Goal: Navigation & Orientation: Find specific page/section

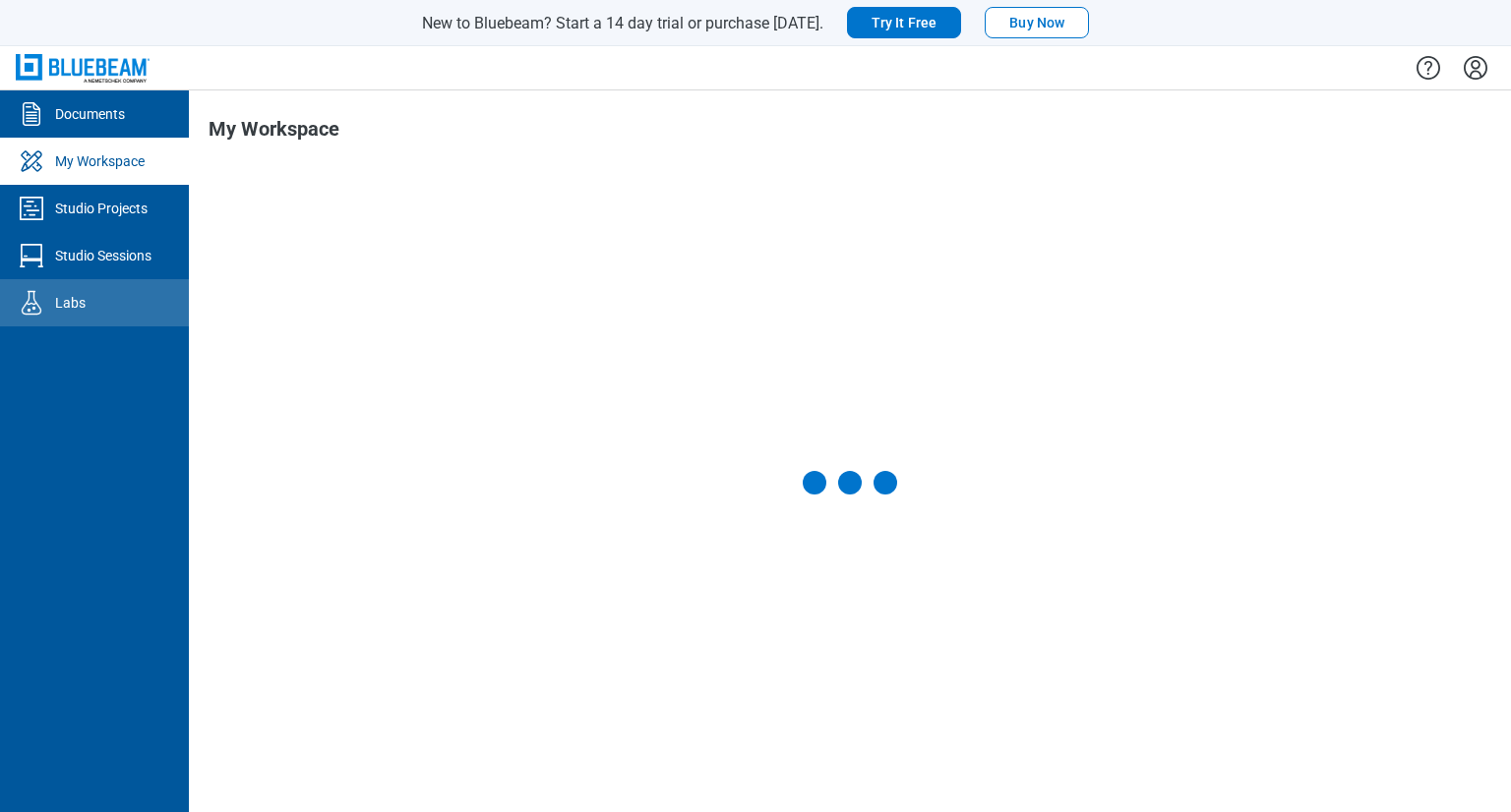
click at [57, 303] on div "Labs" at bounding box center [70, 303] width 31 height 20
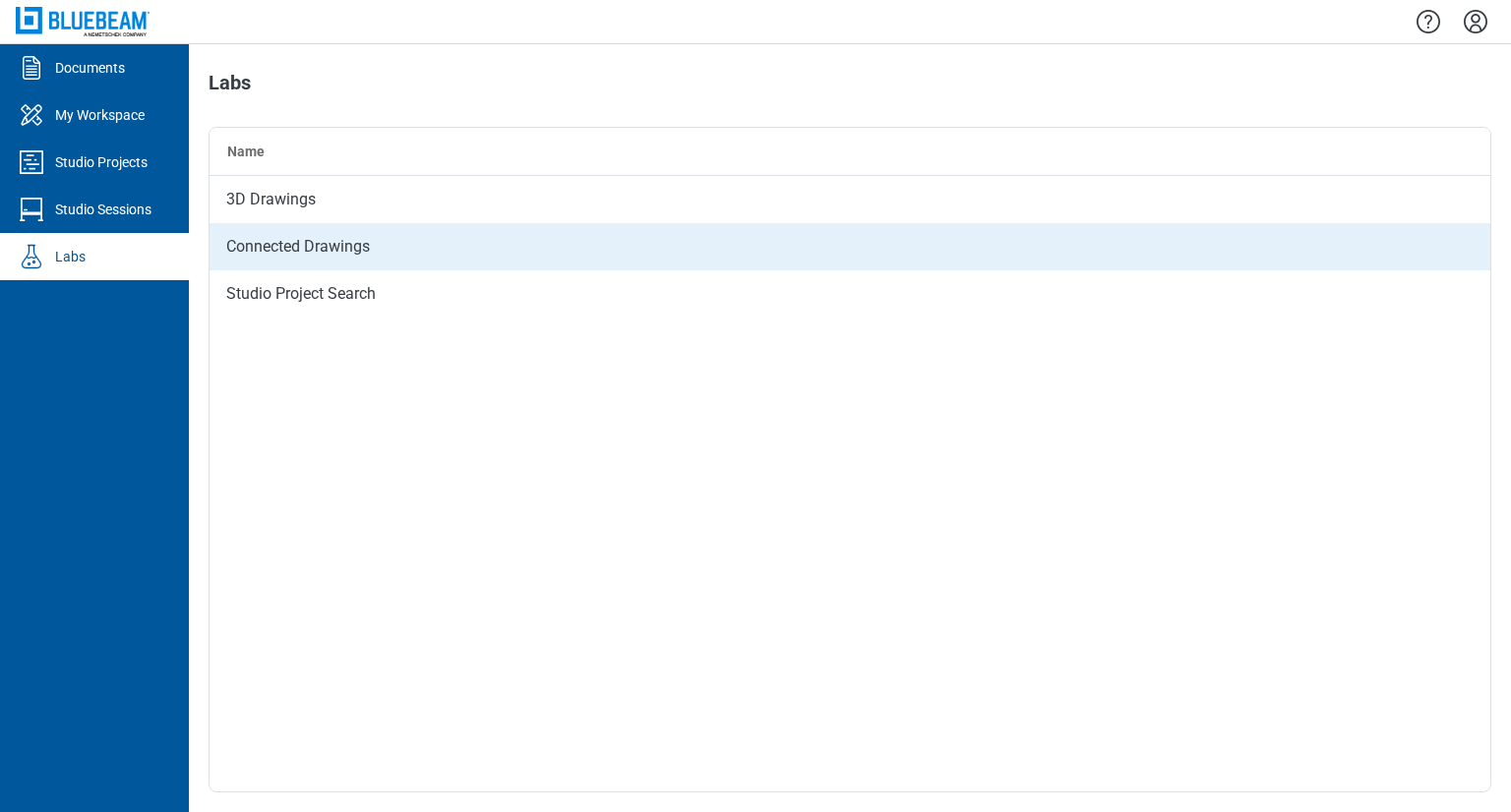
click at [299, 257] on div "Connected Drawings" at bounding box center [850, 247] width 1281 height 47
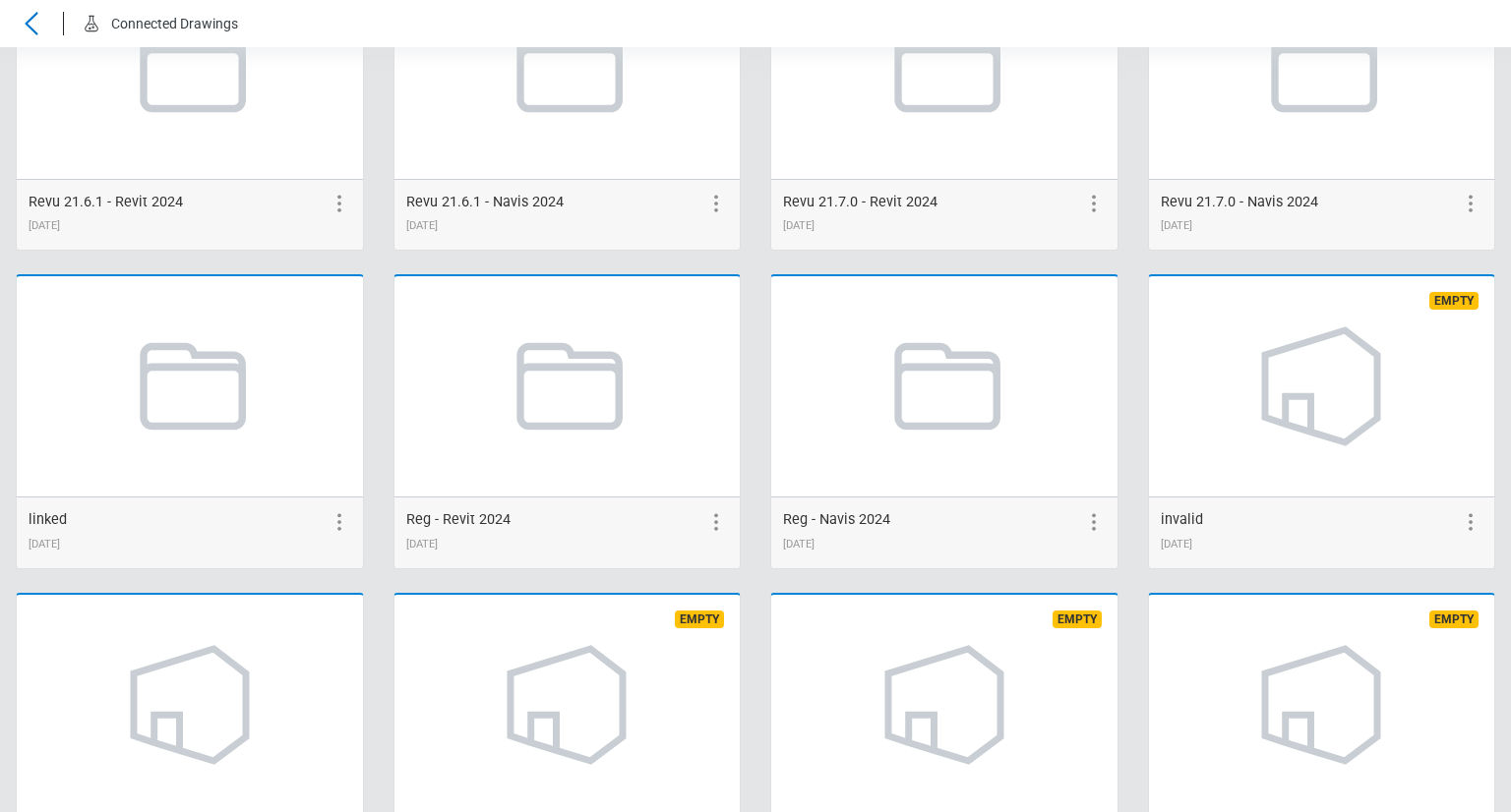
scroll to position [3811, 0]
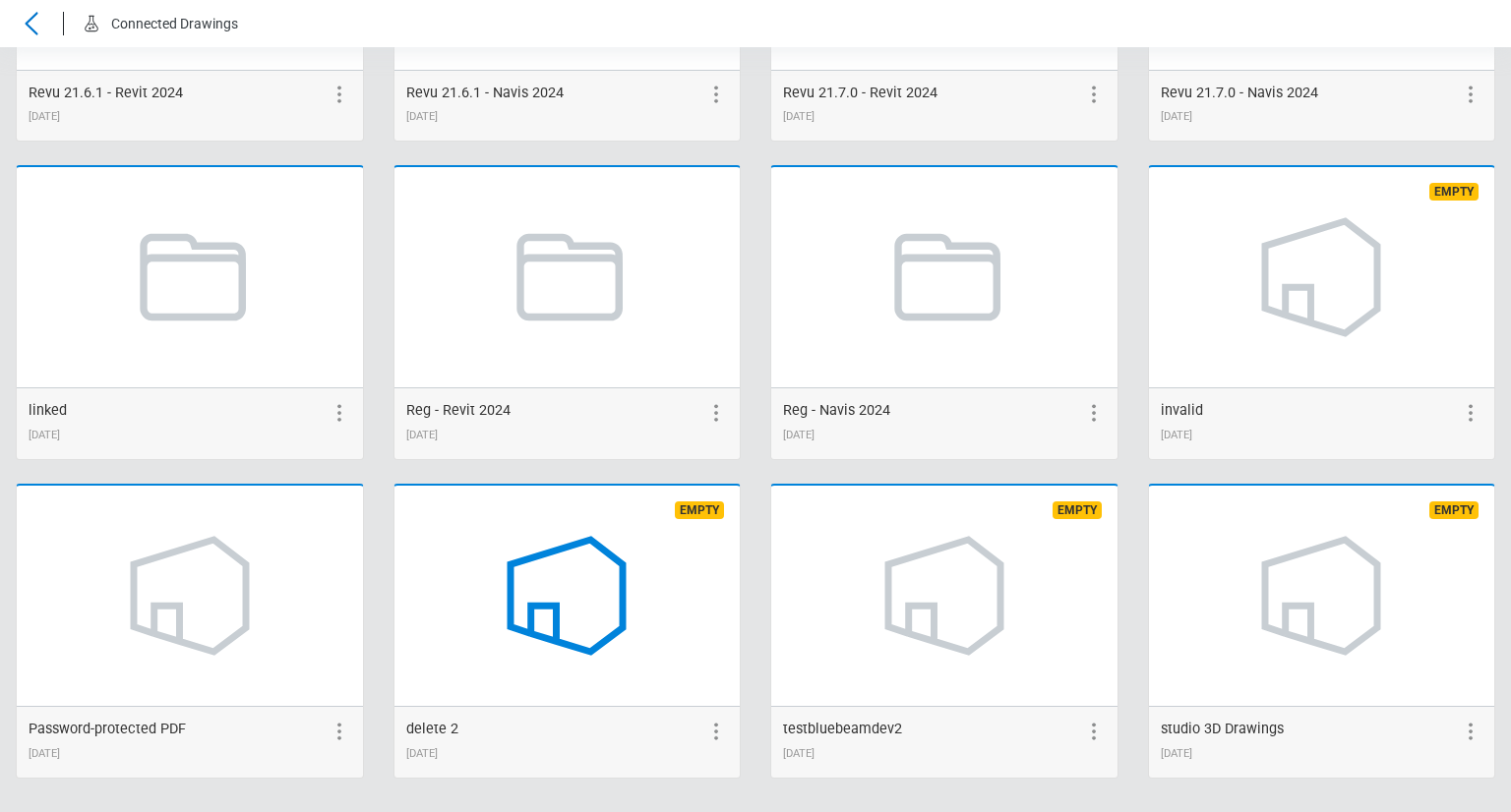
click at [480, 571] on link at bounding box center [566, 596] width 181 height 181
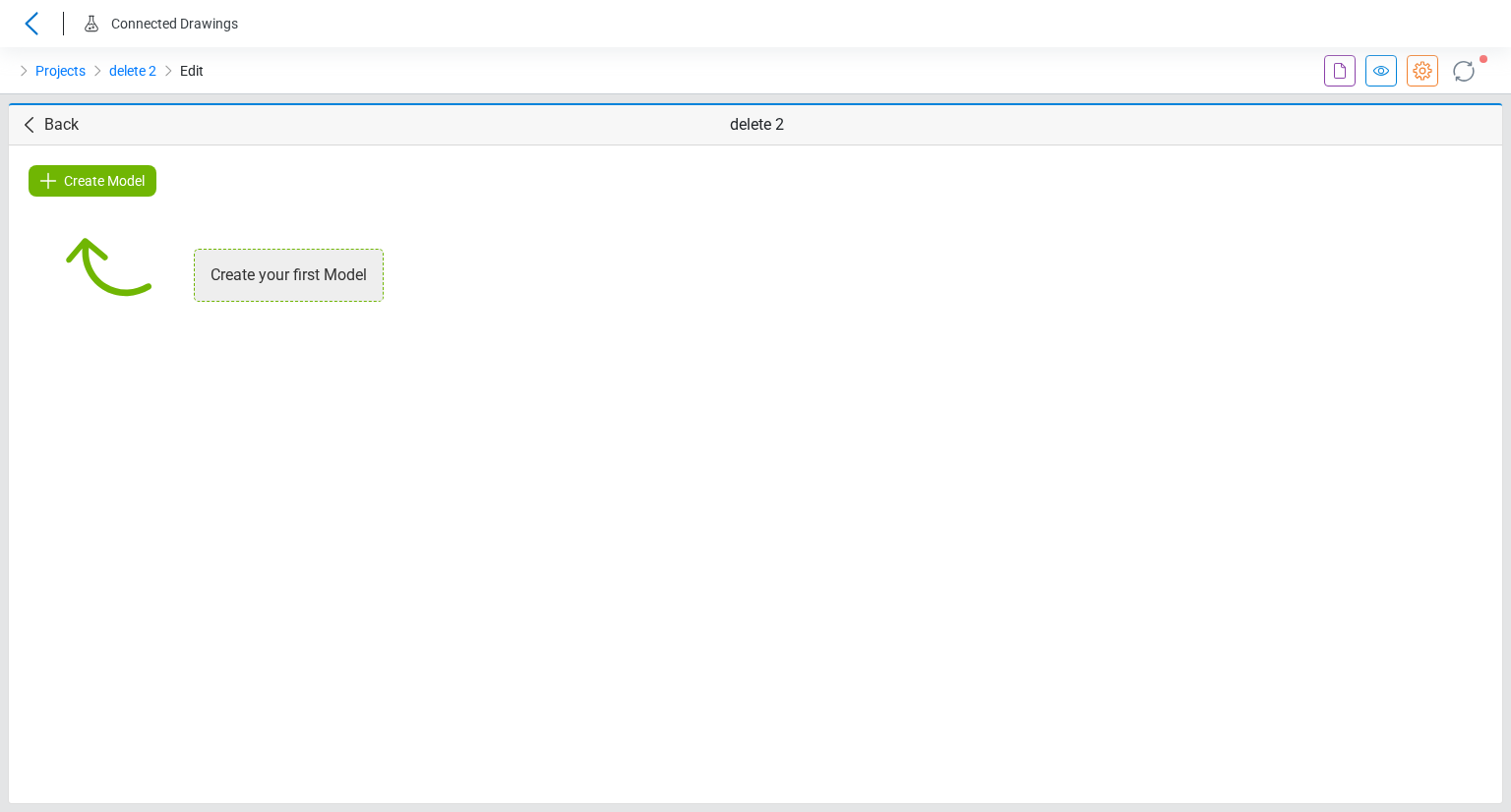
click at [126, 179] on span "Create Model" at bounding box center [105, 181] width 81 height 24
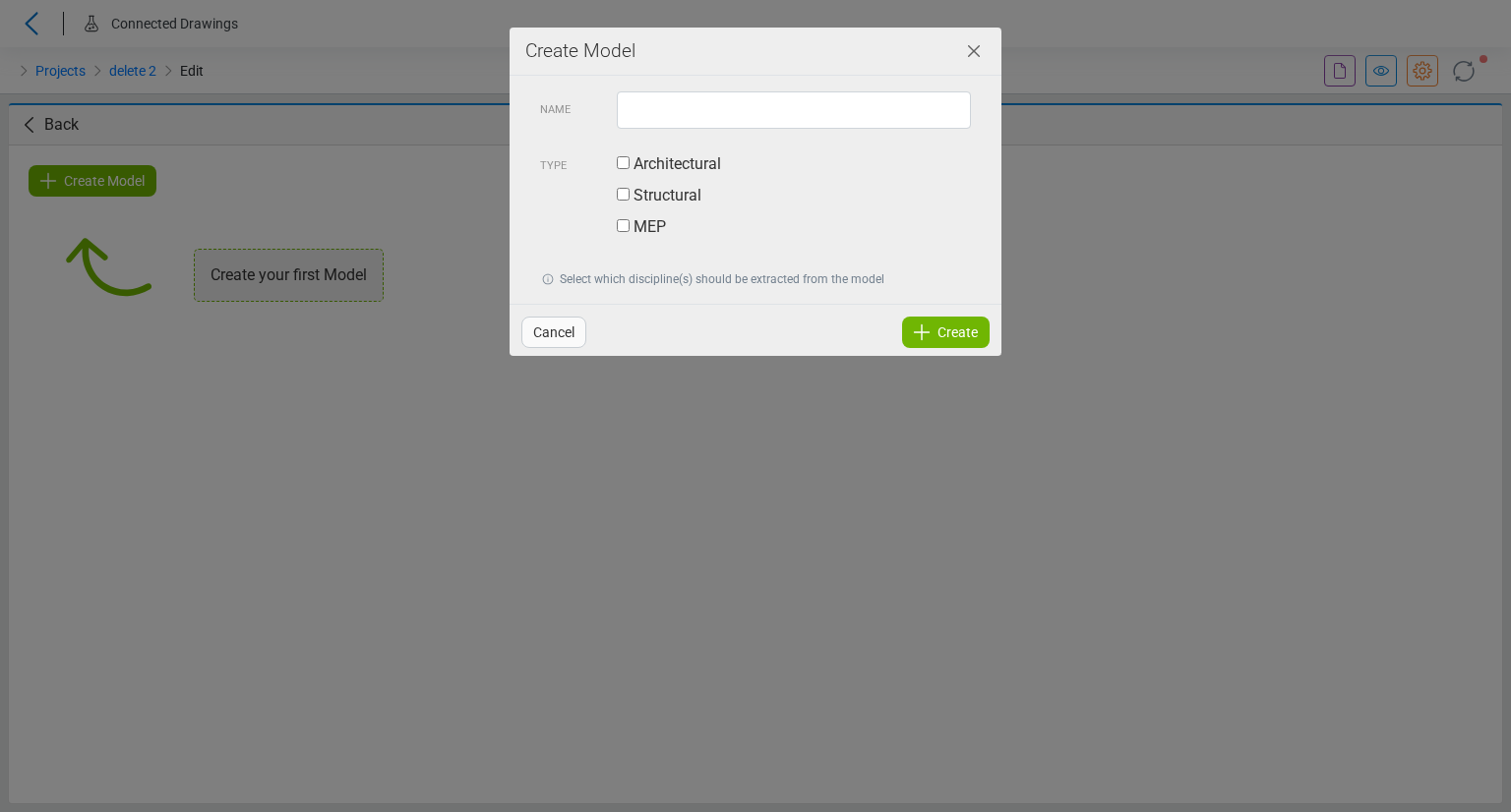
click at [982, 54] on icon "Close" at bounding box center [974, 51] width 24 height 24
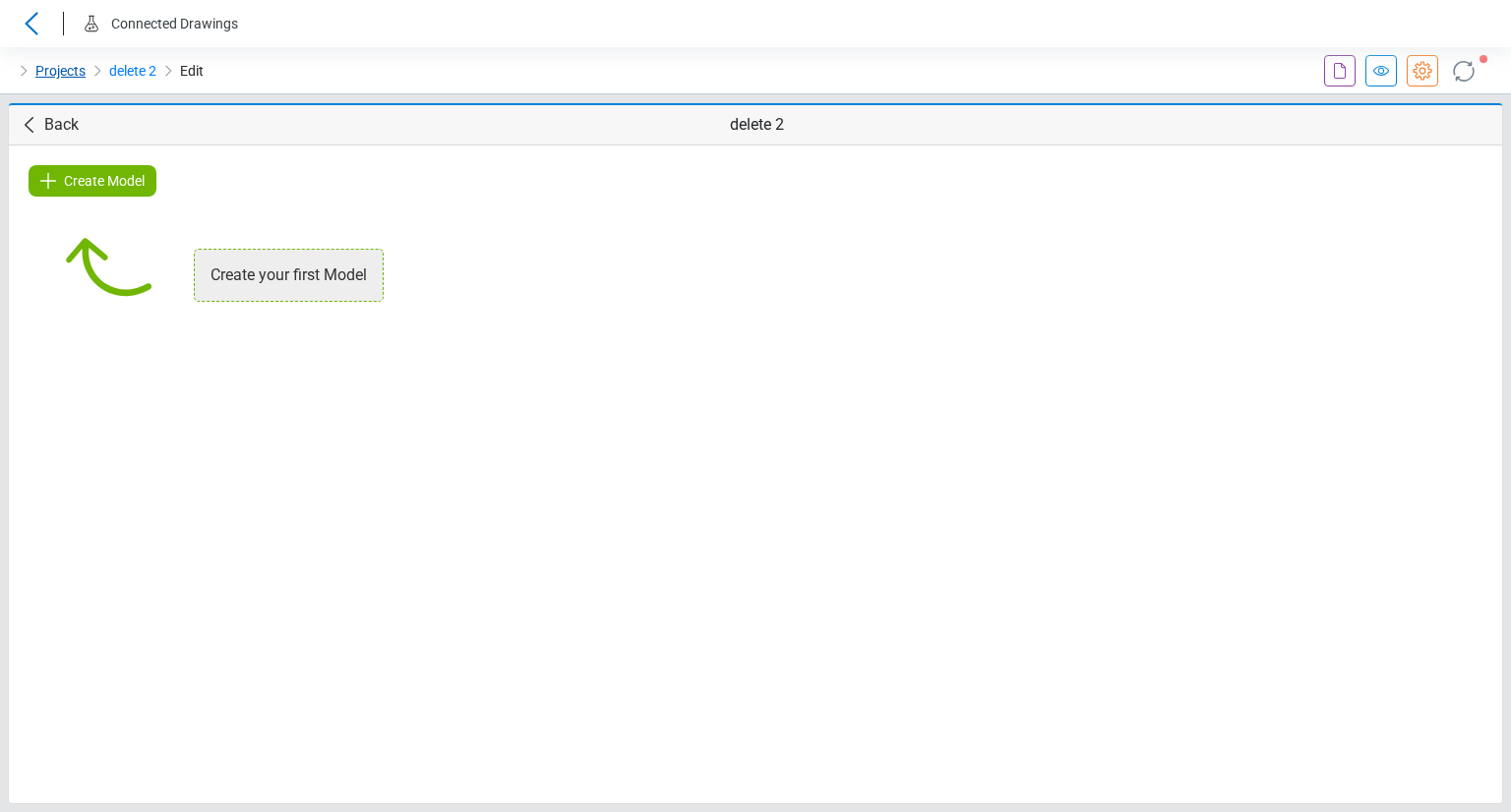
click at [44, 70] on link "Projects" at bounding box center [60, 71] width 50 height 24
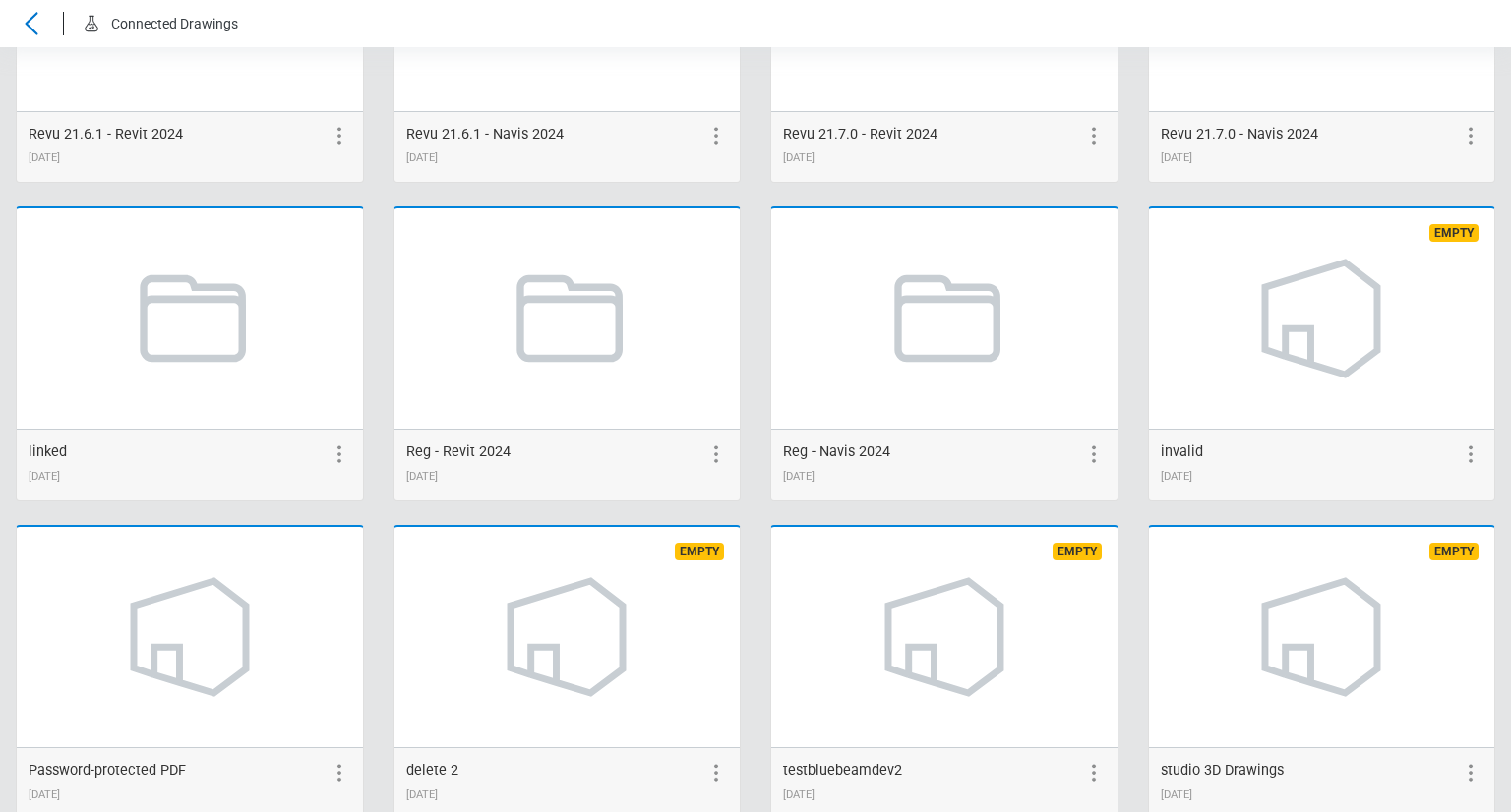
scroll to position [3811, 0]
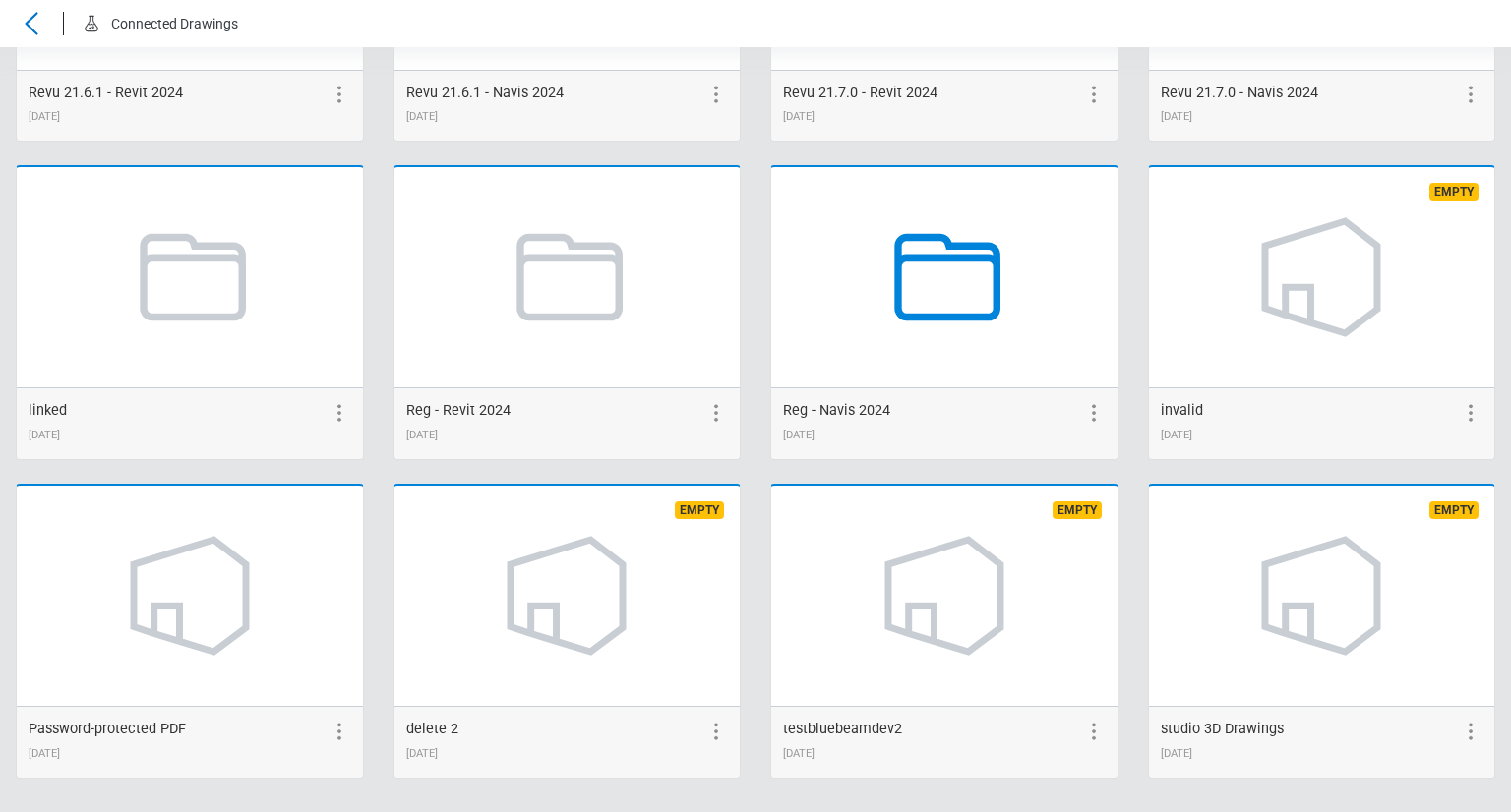
click at [938, 289] on icon at bounding box center [944, 277] width 149 height 149
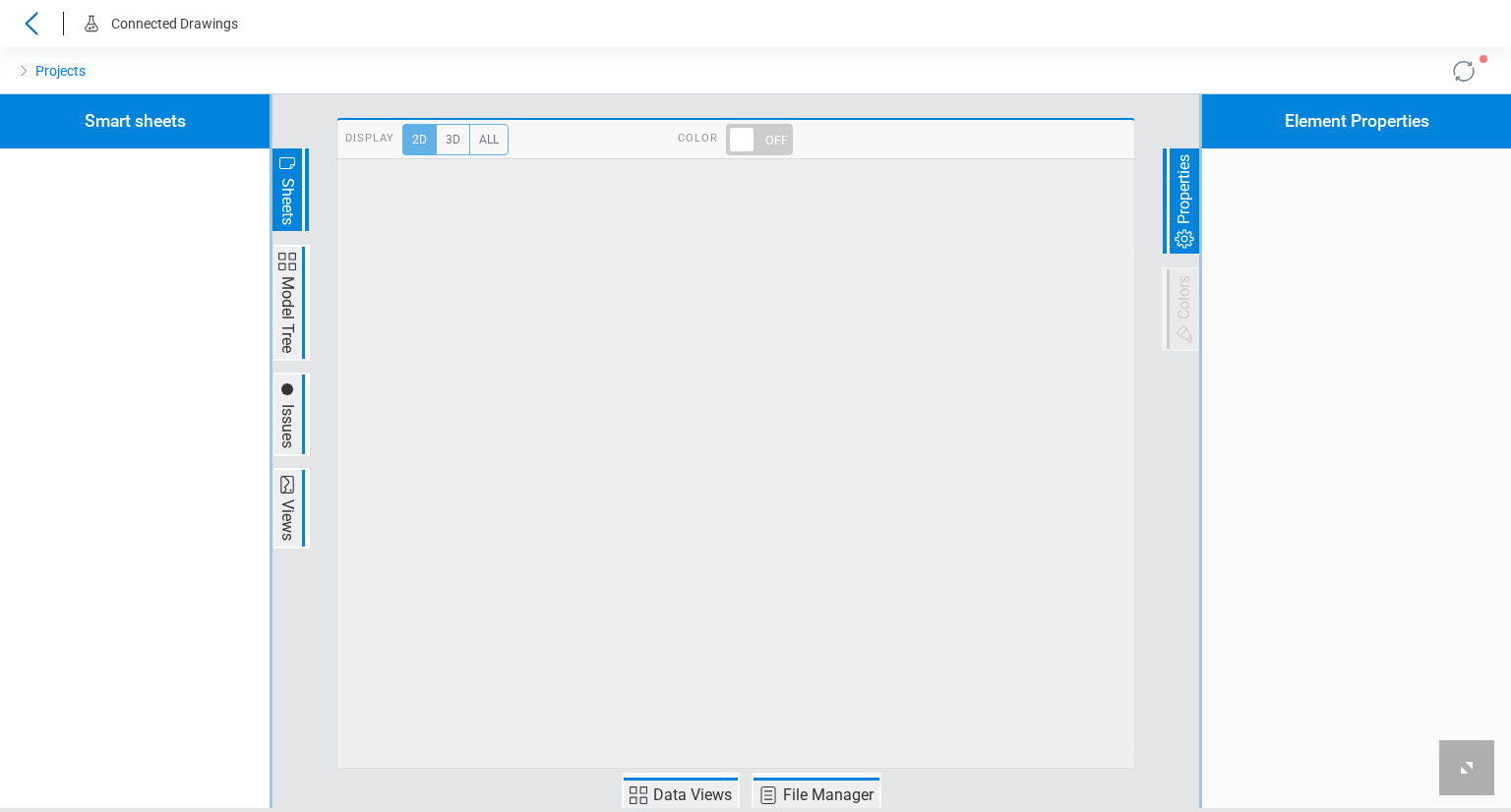
click at [713, 792] on span "Data Views" at bounding box center [693, 795] width 85 height 24
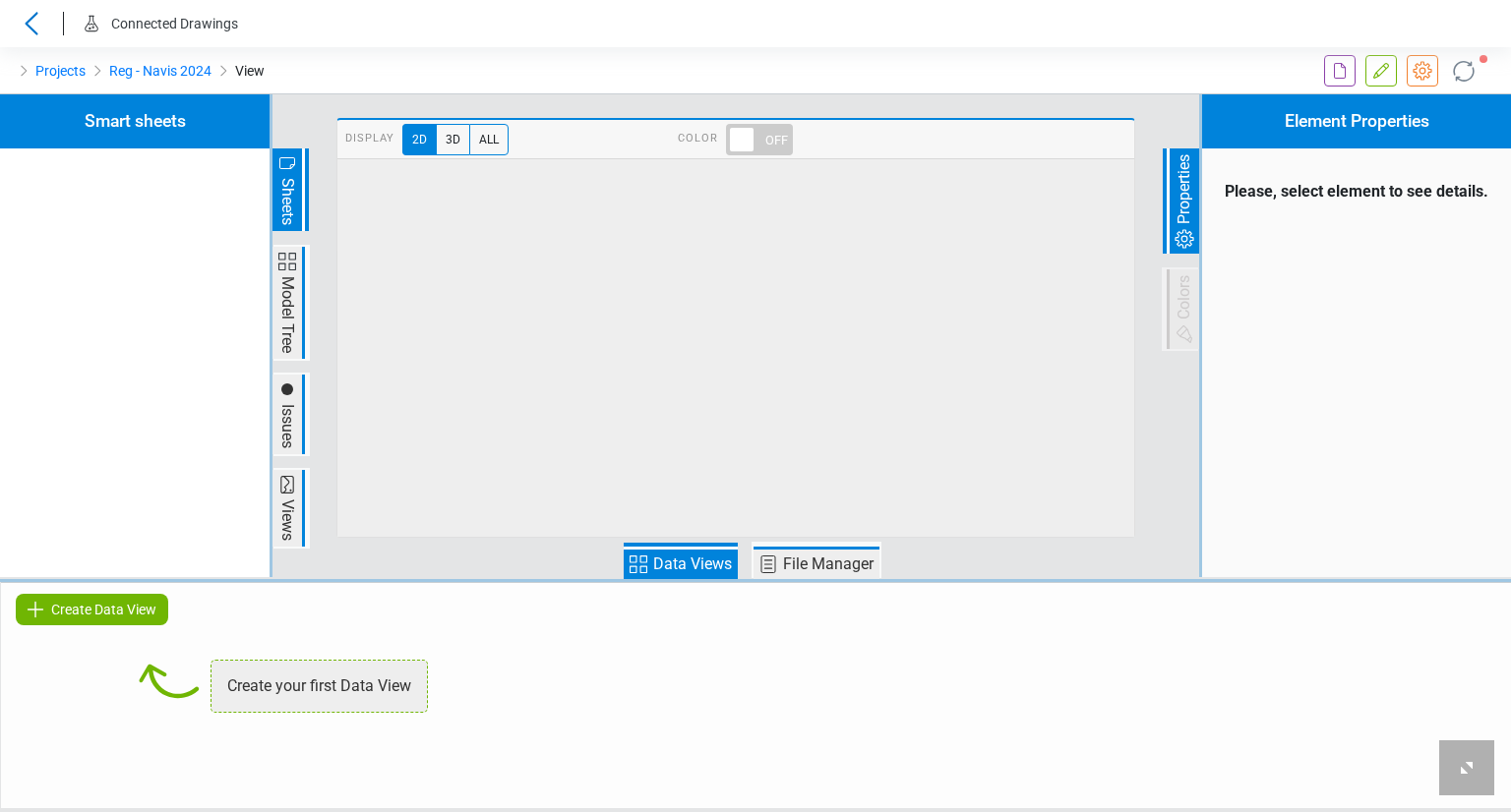
click at [163, 606] on div "Create Data View" at bounding box center [92, 609] width 152 height 32
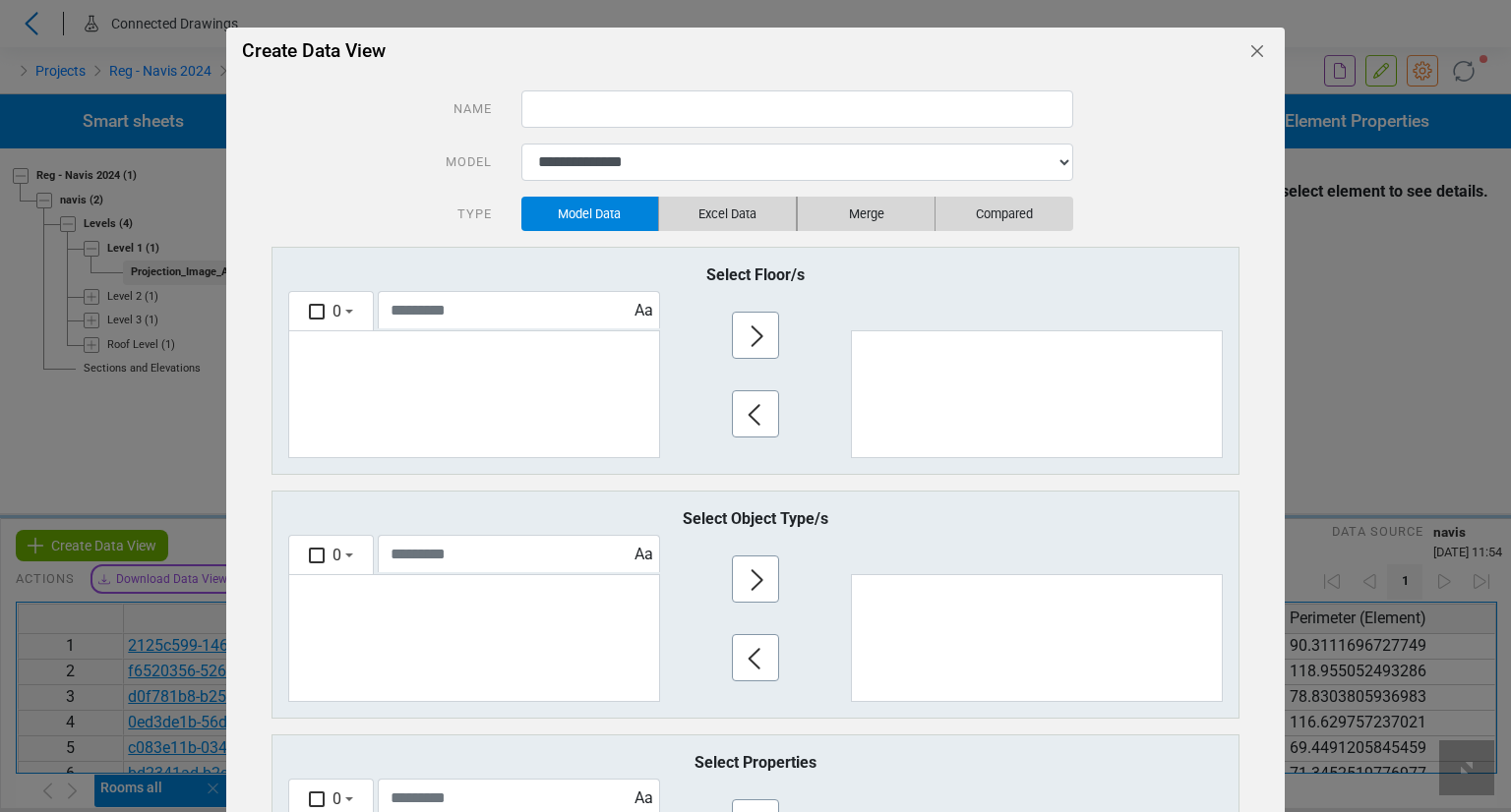
click at [1245, 52] on icon "Close" at bounding box center [1257, 51] width 24 height 24
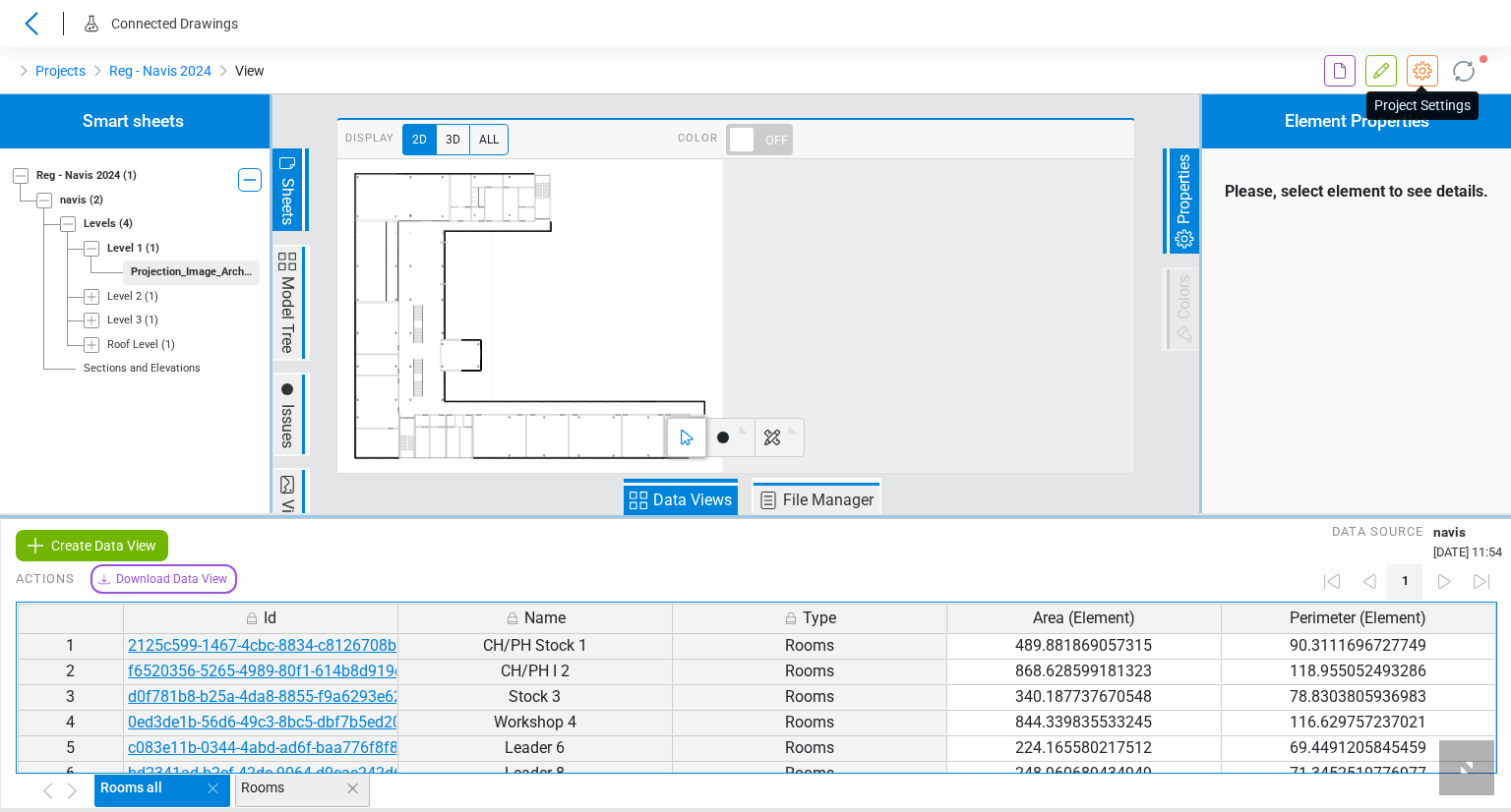
click at [1418, 72] on icon at bounding box center [1423, 71] width 24 height 24
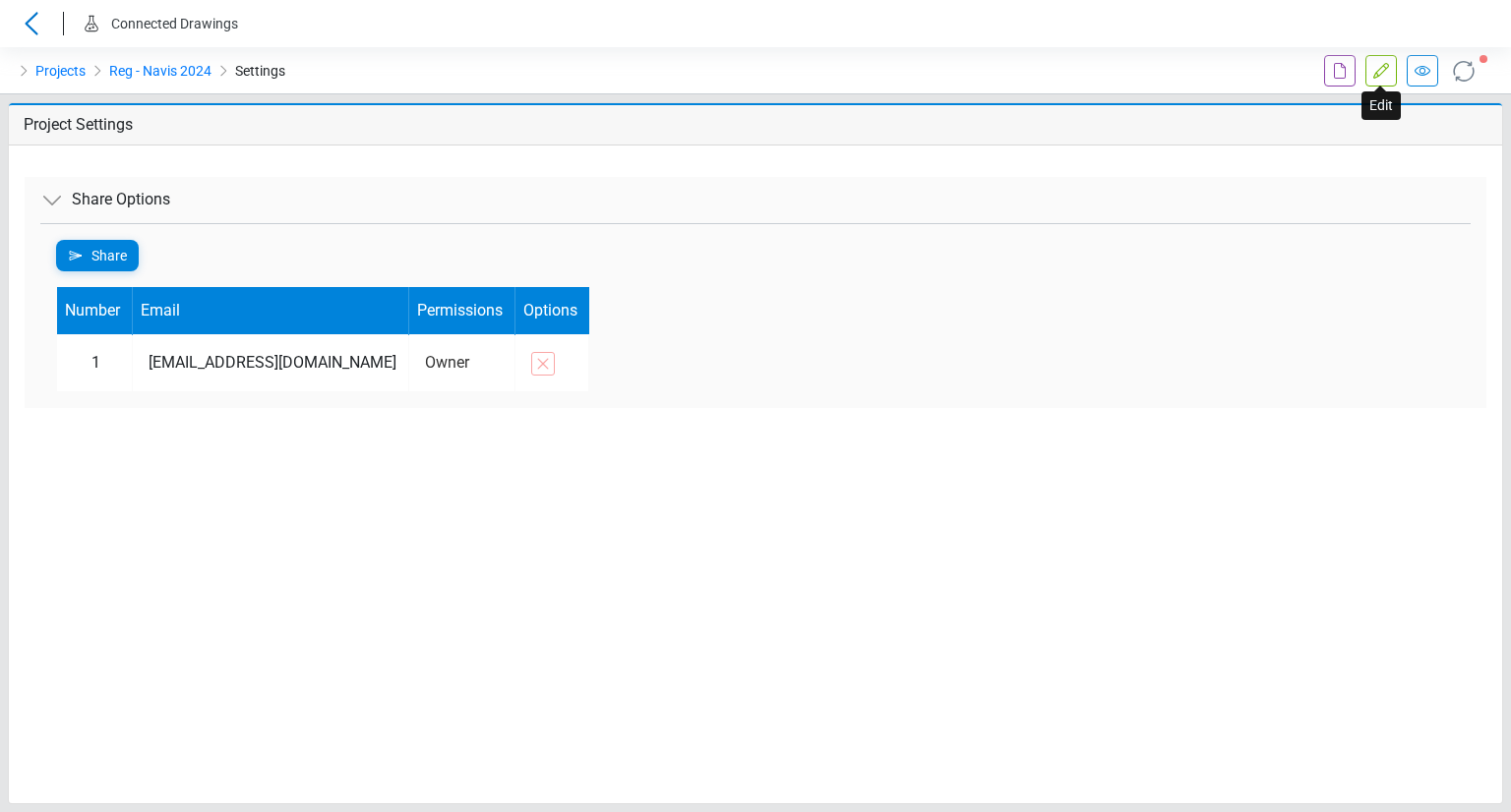
click at [1374, 75] on icon at bounding box center [1382, 71] width 24 height 24
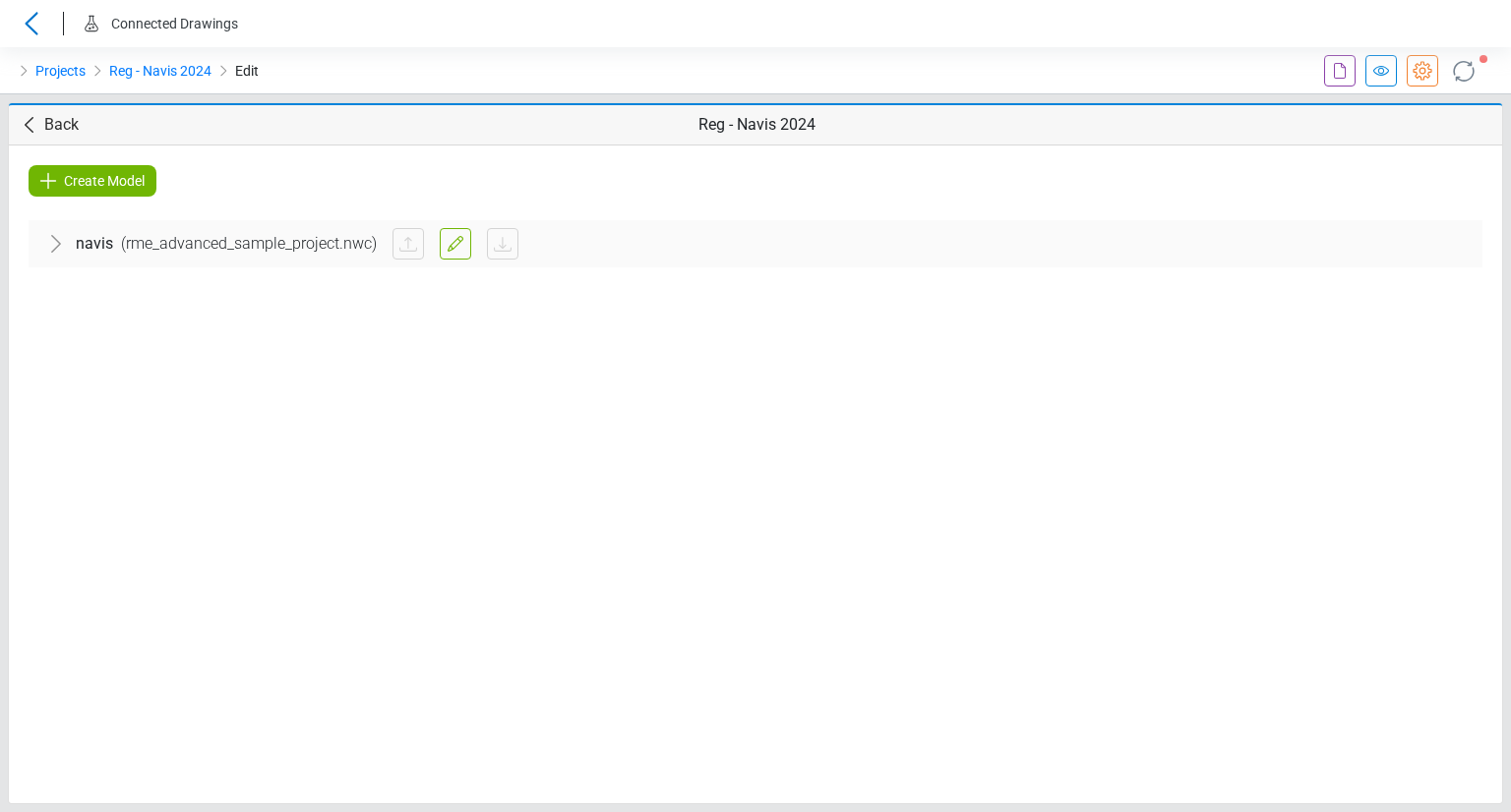
click at [264, 242] on span "( rme_advanced_sample_project.nwc )" at bounding box center [248, 244] width 272 height 24
click at [154, 310] on span "Architectural" at bounding box center [122, 304] width 88 height 24
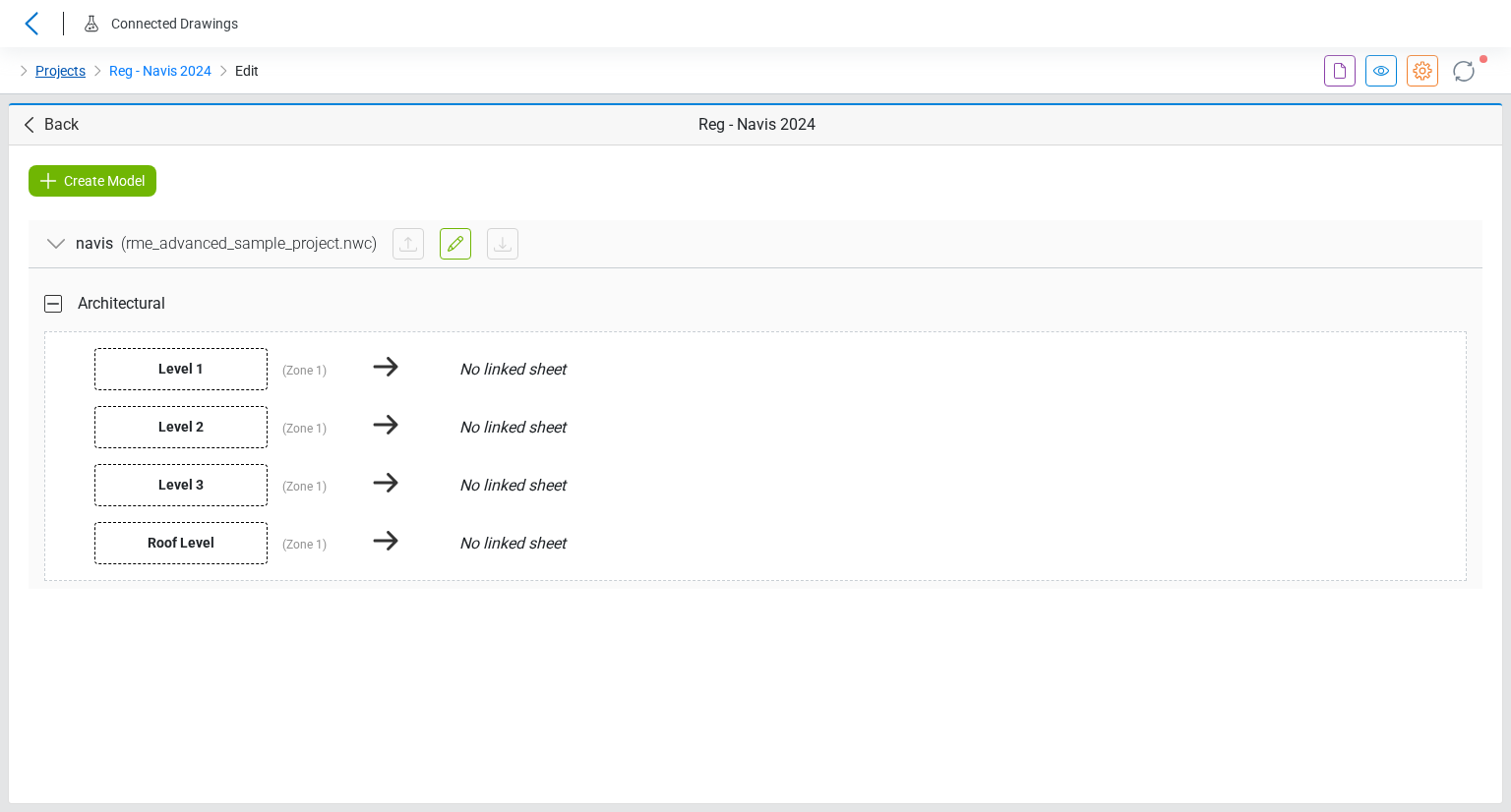
click at [66, 69] on link "Projects" at bounding box center [60, 71] width 50 height 24
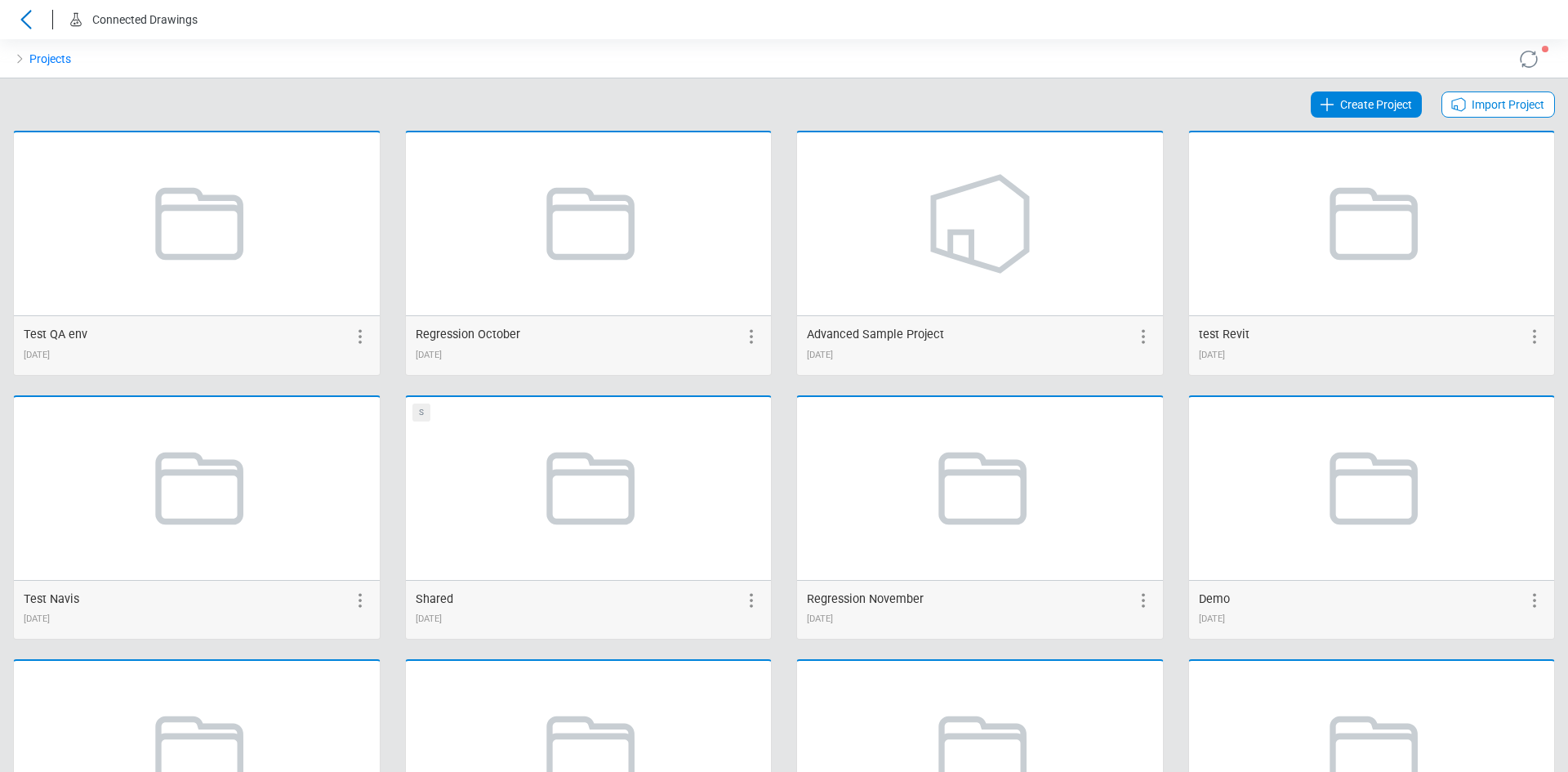
click at [31, 16] on icon at bounding box center [26, 20] width 26 height 20
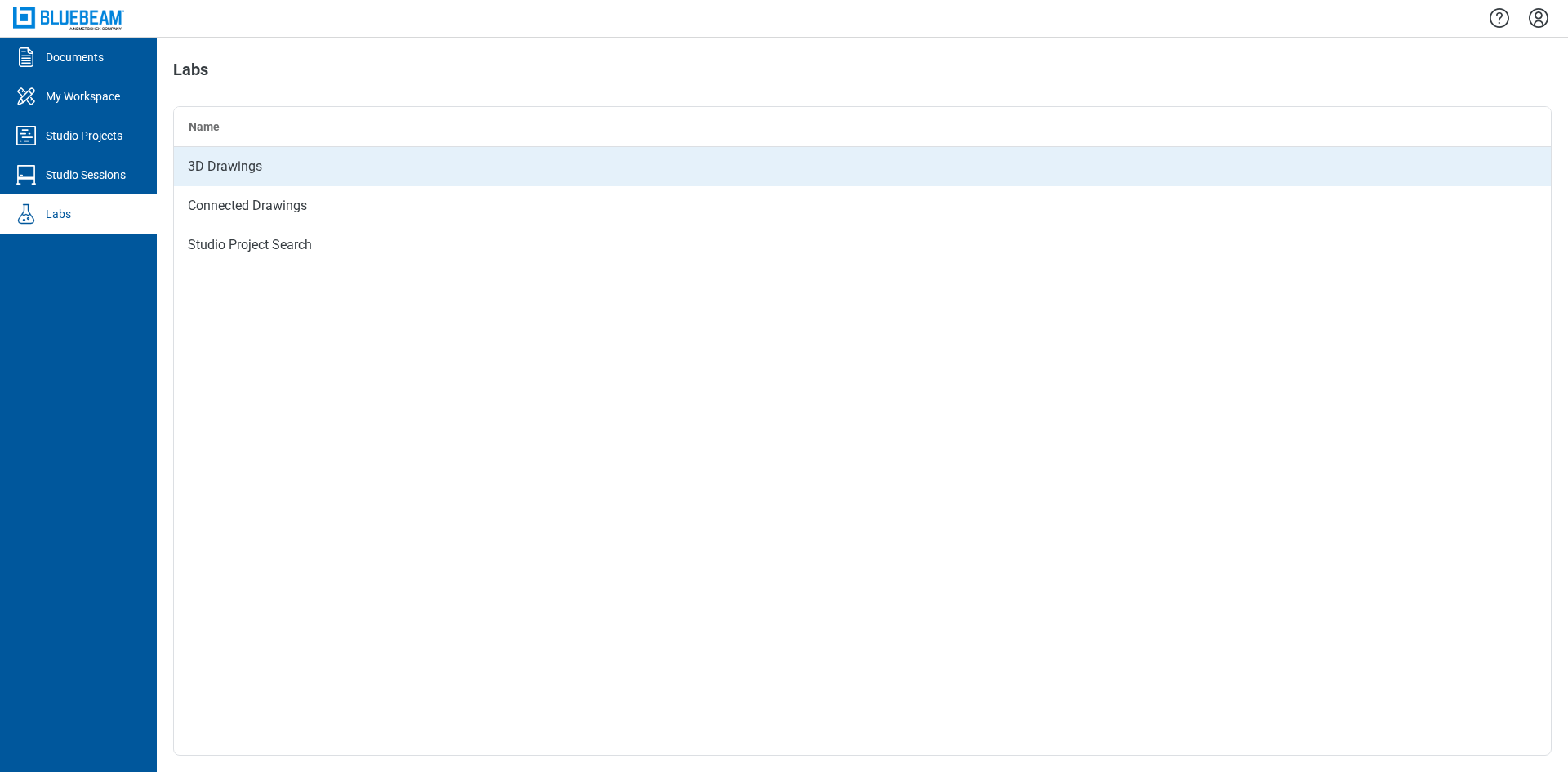
click at [286, 169] on div "3D Drawings" at bounding box center [862, 167] width 1377 height 39
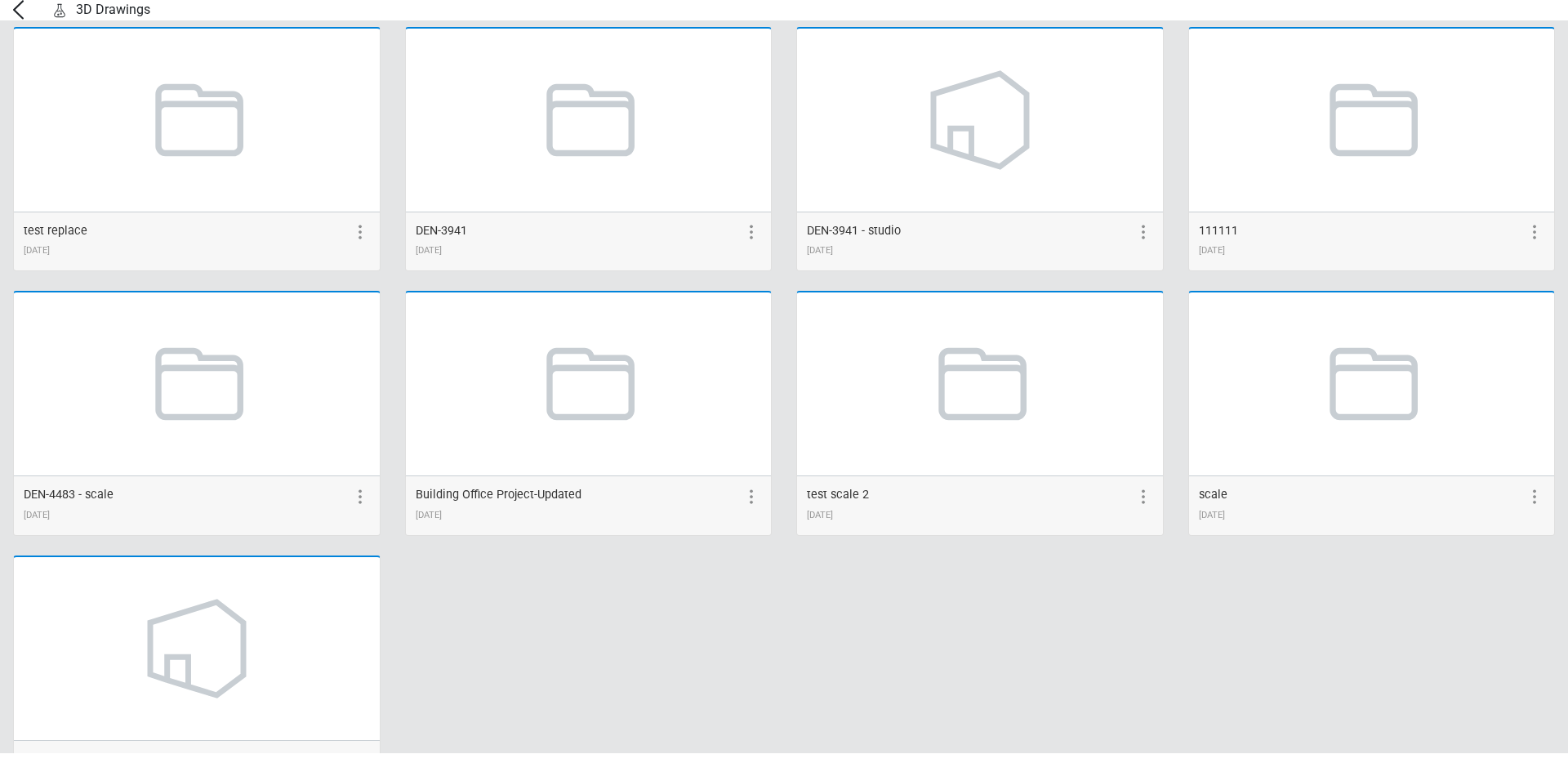
scroll to position [958, 0]
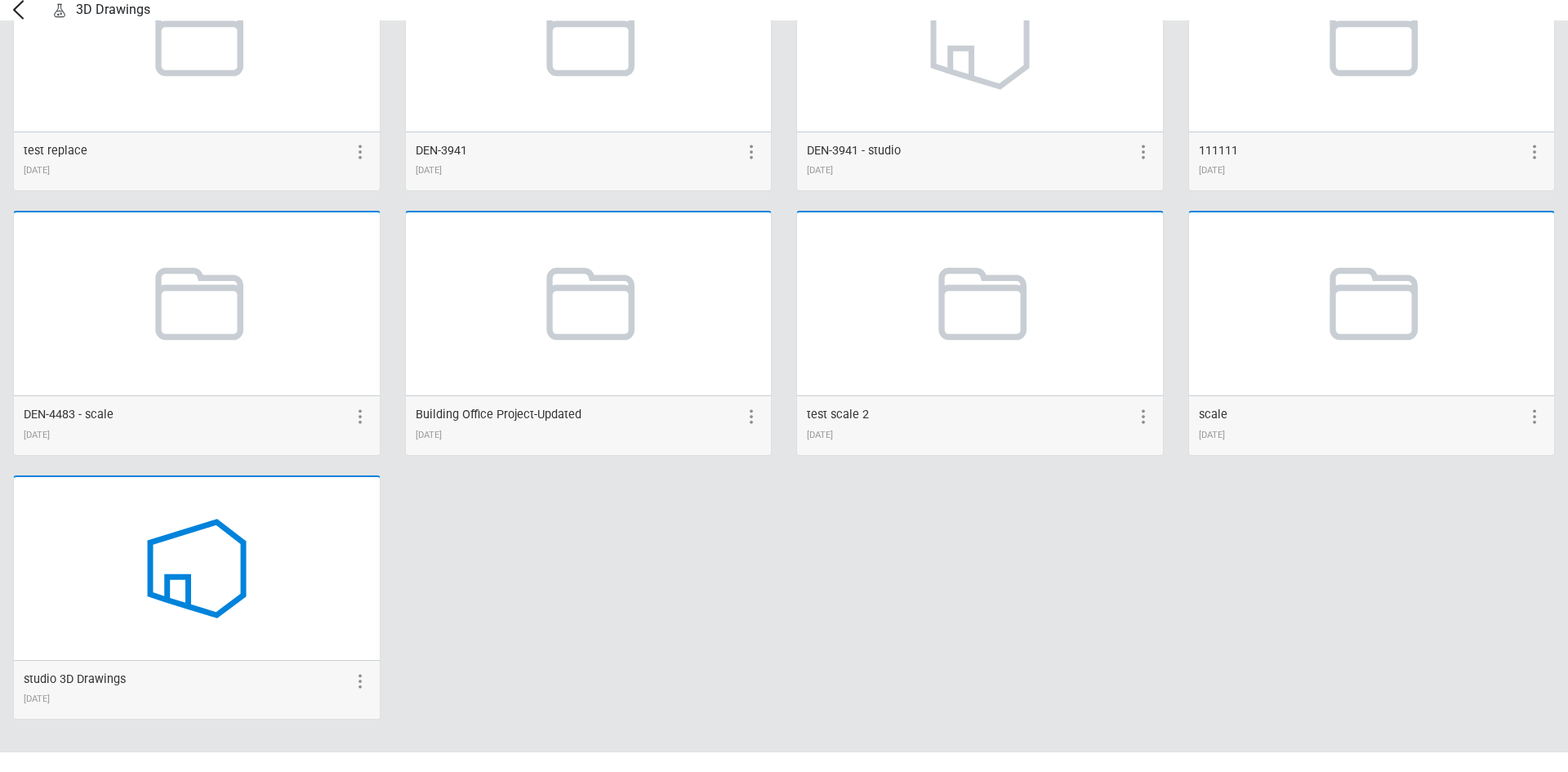
click at [223, 587] on icon at bounding box center [196, 568] width 124 height 124
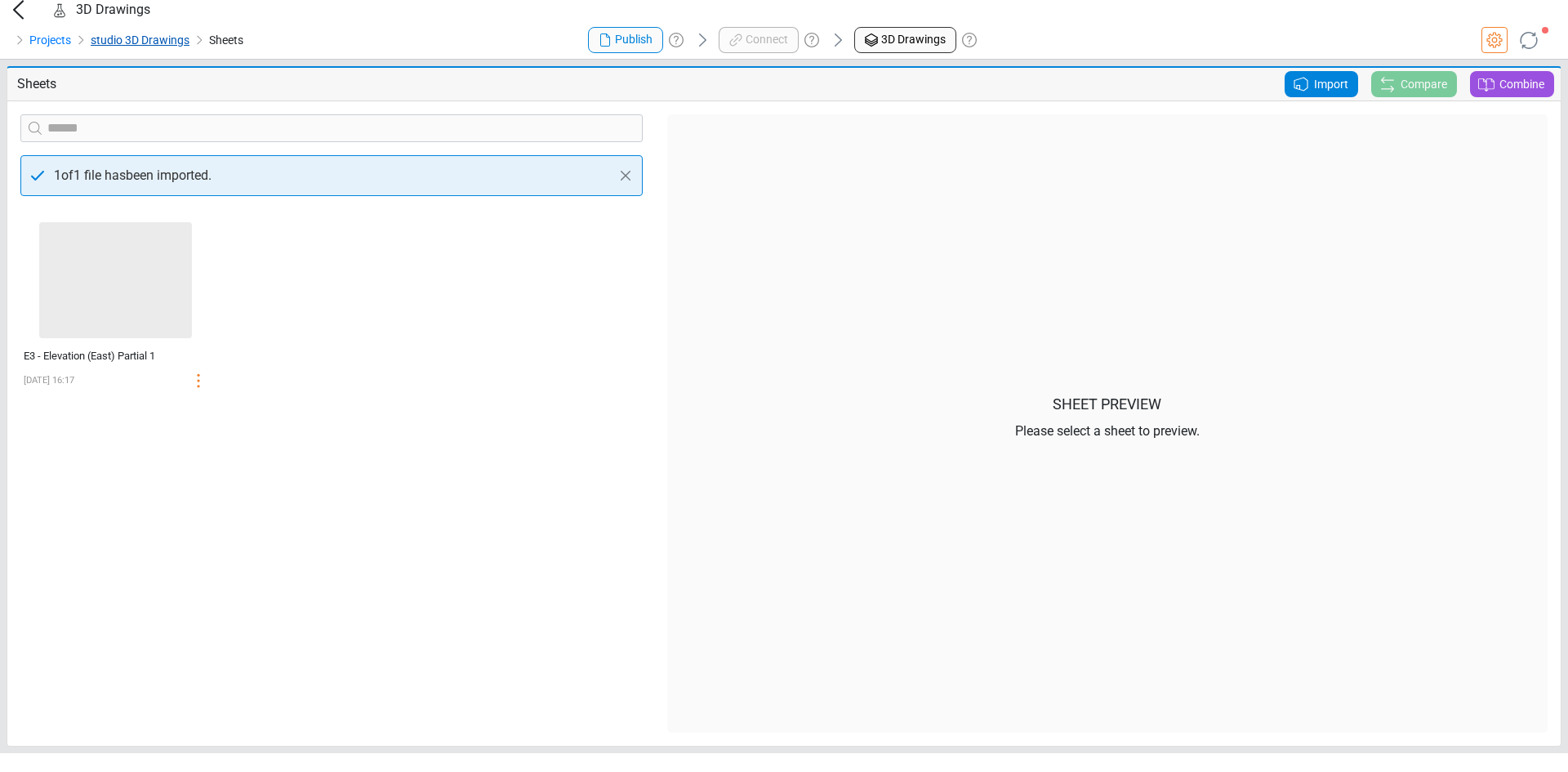
click at [125, 50] on link "studio 3D Drawings" at bounding box center [140, 40] width 98 height 20
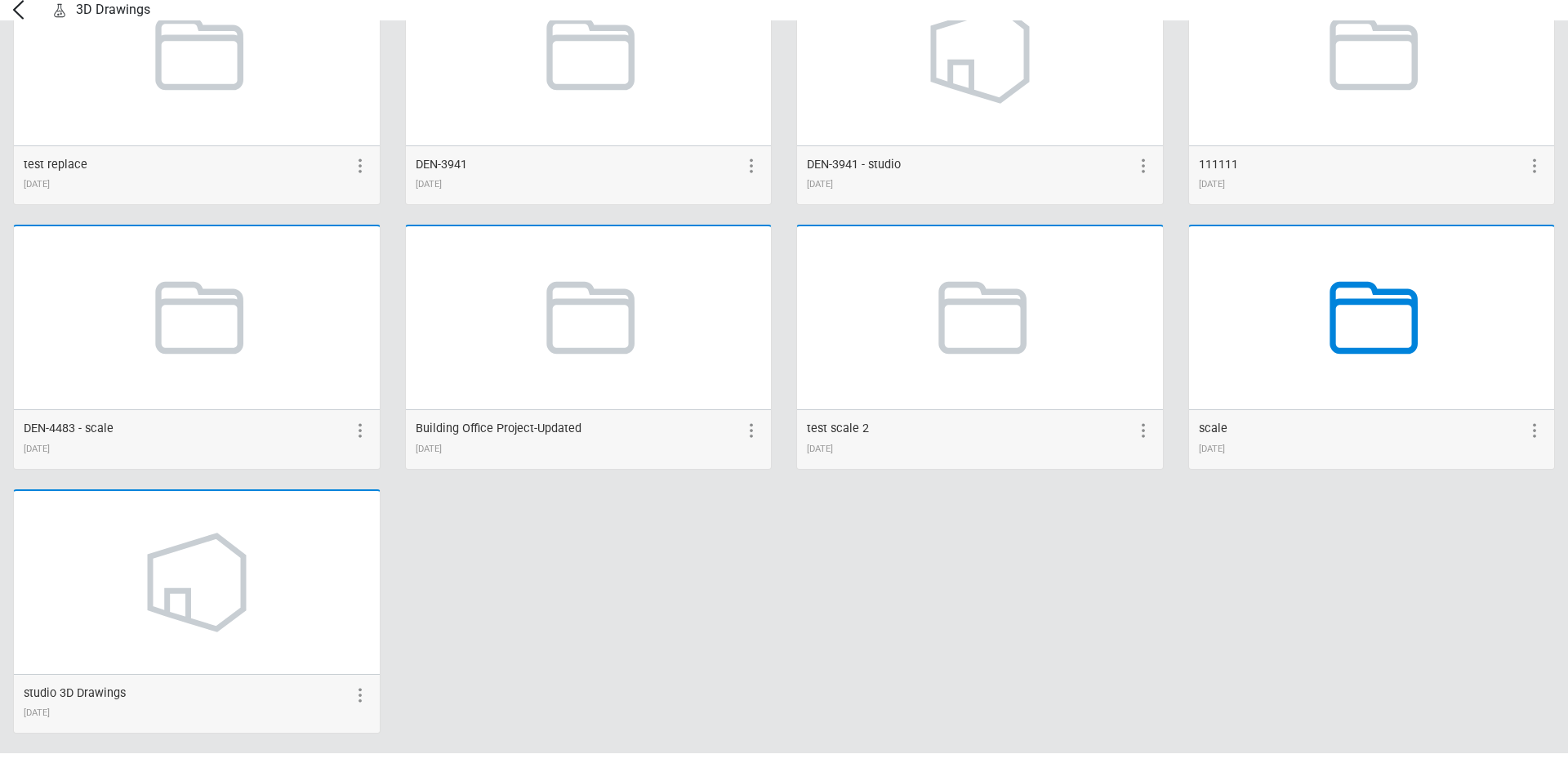
scroll to position [958, 0]
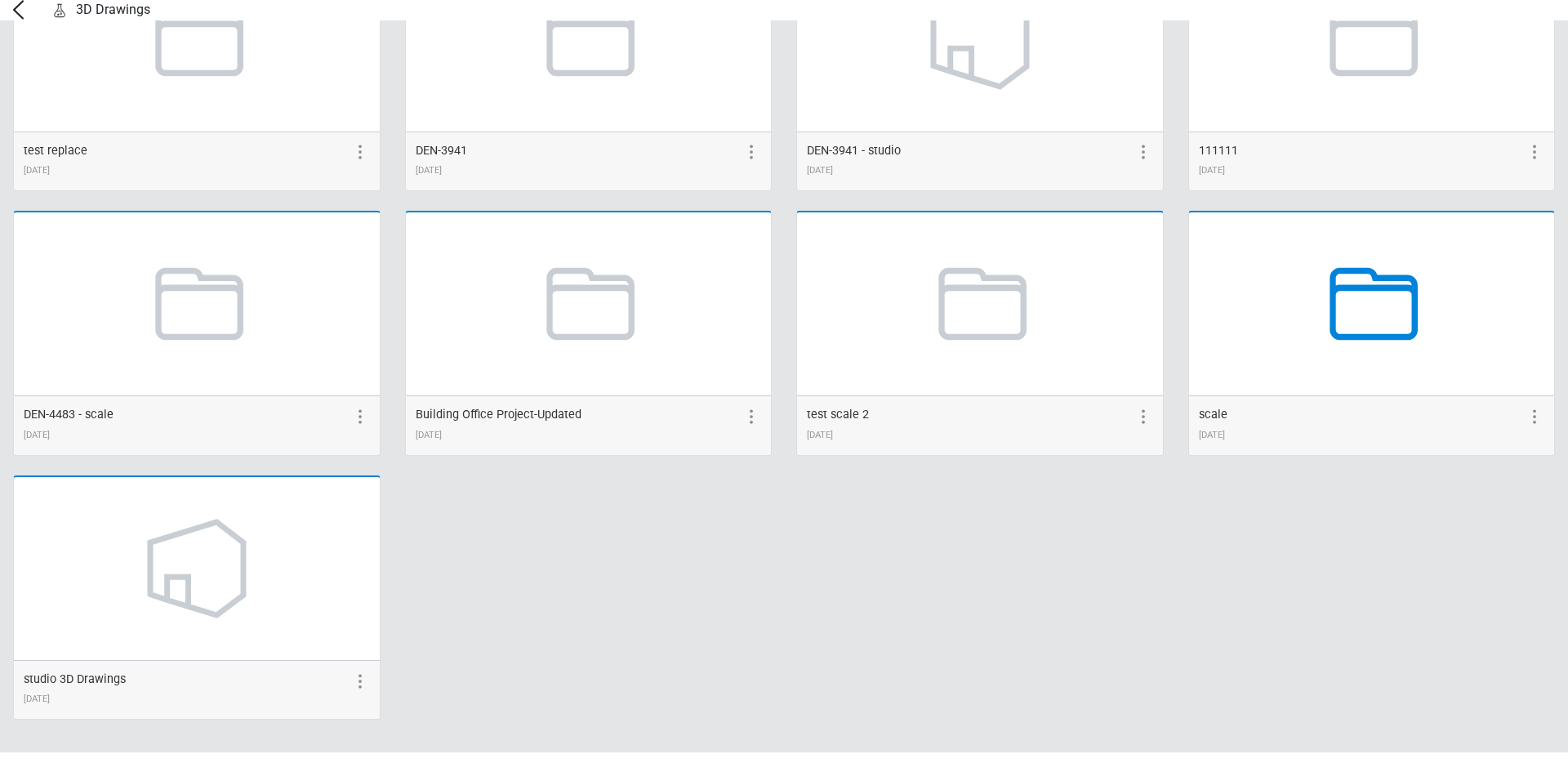
click at [1334, 328] on icon at bounding box center [1370, 304] width 124 height 124
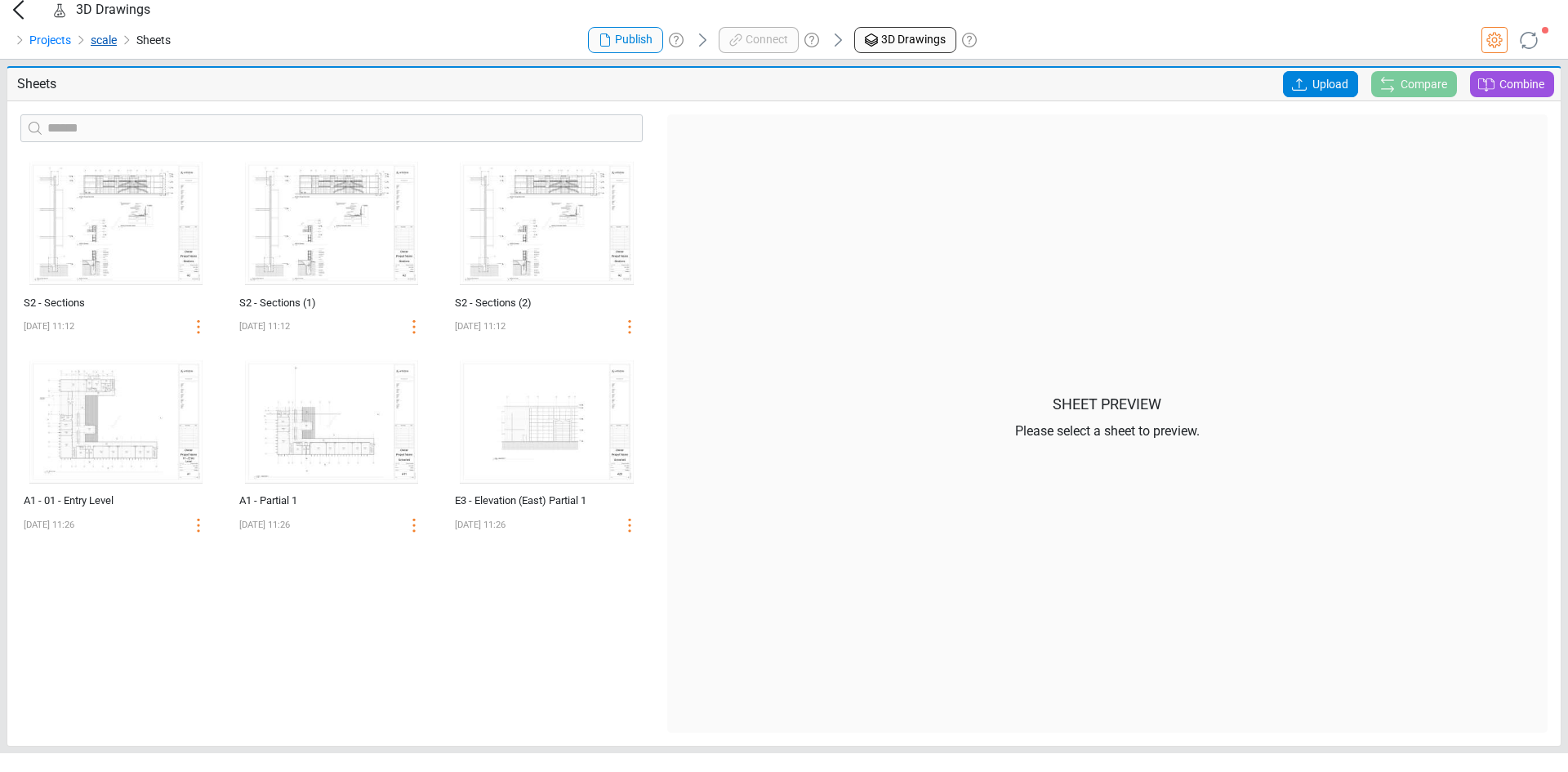
click at [100, 50] on link "scale" at bounding box center [104, 40] width 26 height 20
click at [1492, 50] on icon at bounding box center [1494, 40] width 20 height 20
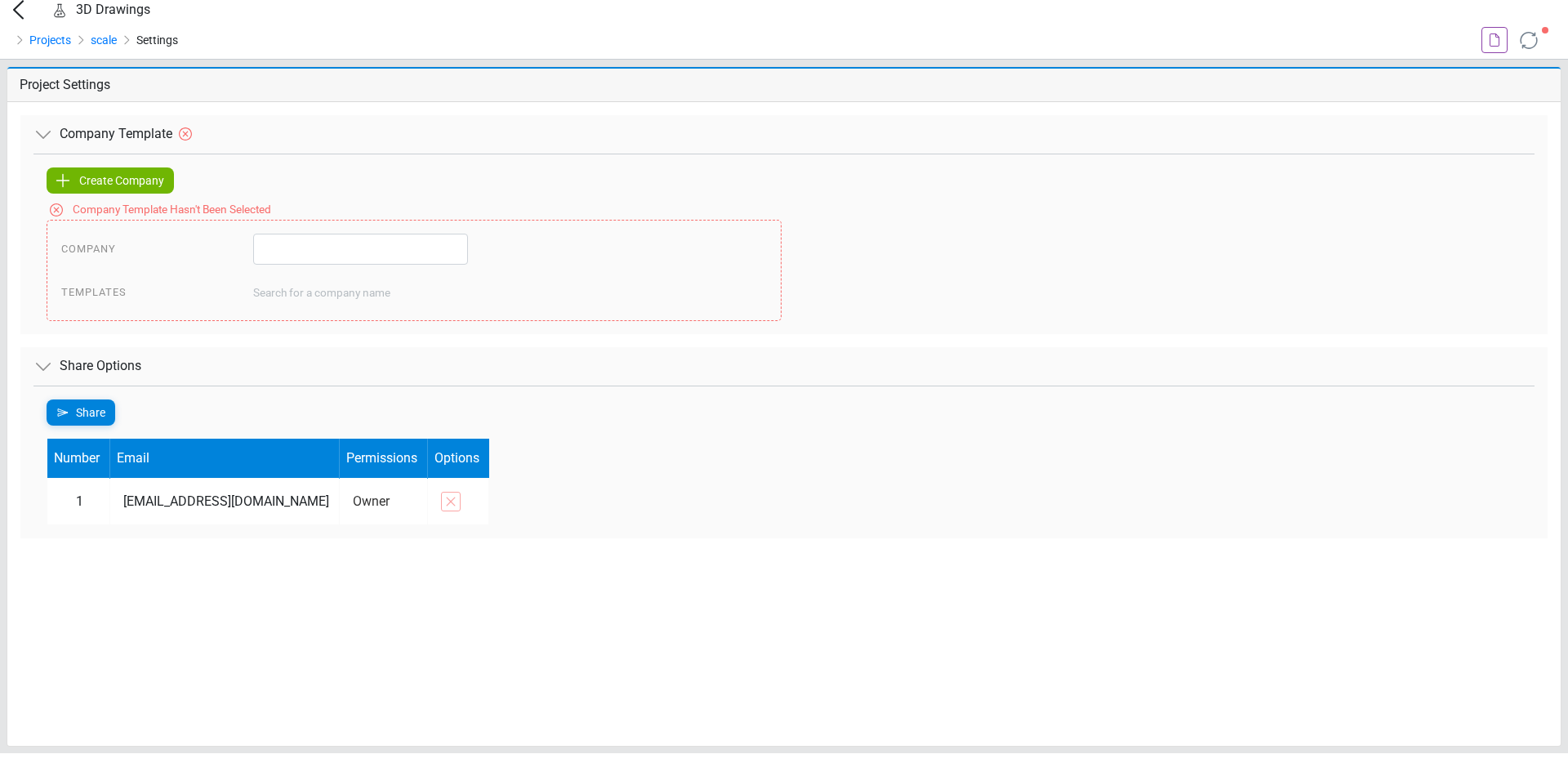
click at [131, 190] on span "Create Company" at bounding box center [122, 180] width 85 height 20
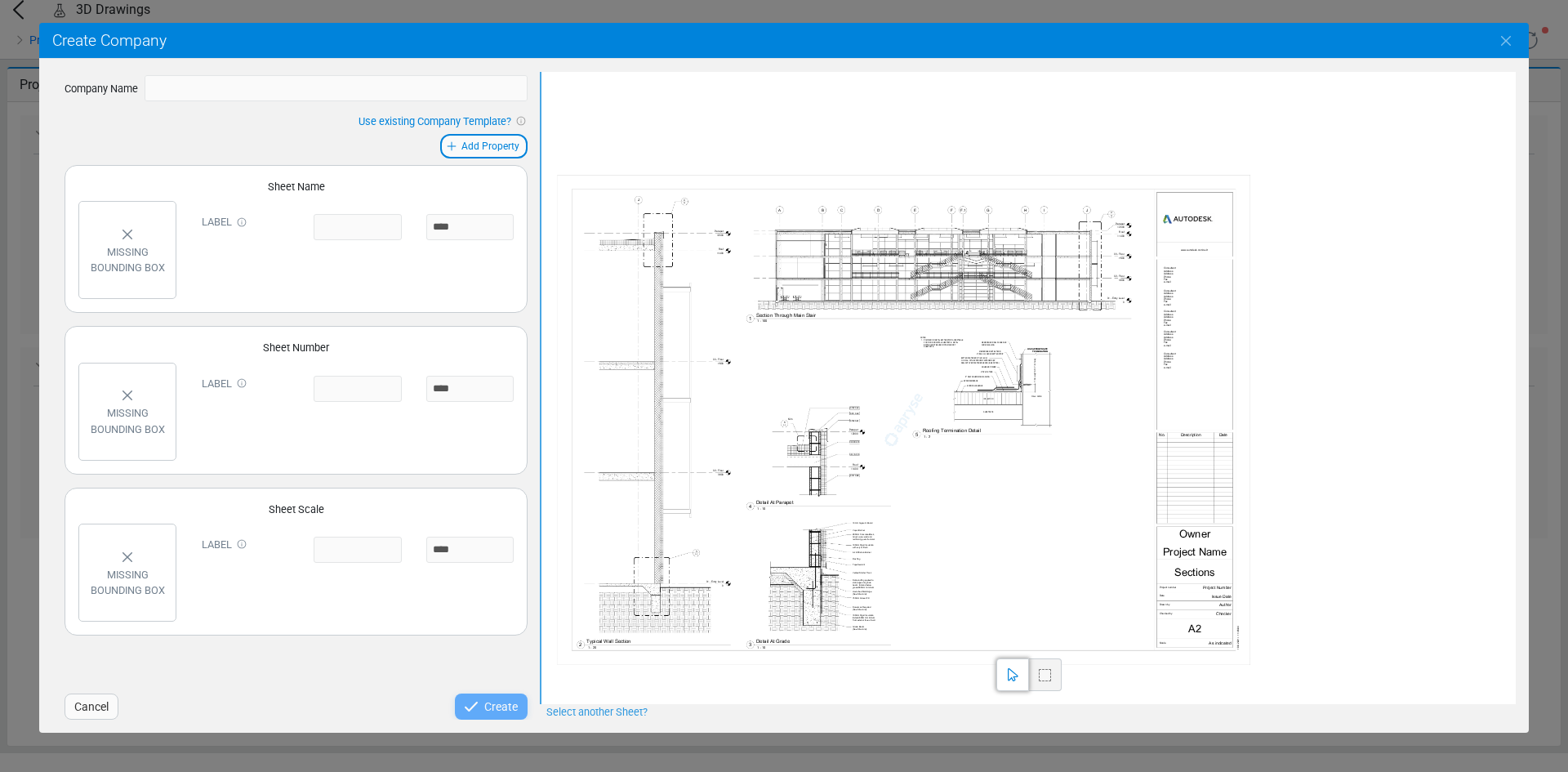
click at [146, 258] on div "Missing bounding box" at bounding box center [128, 260] width 84 height 31
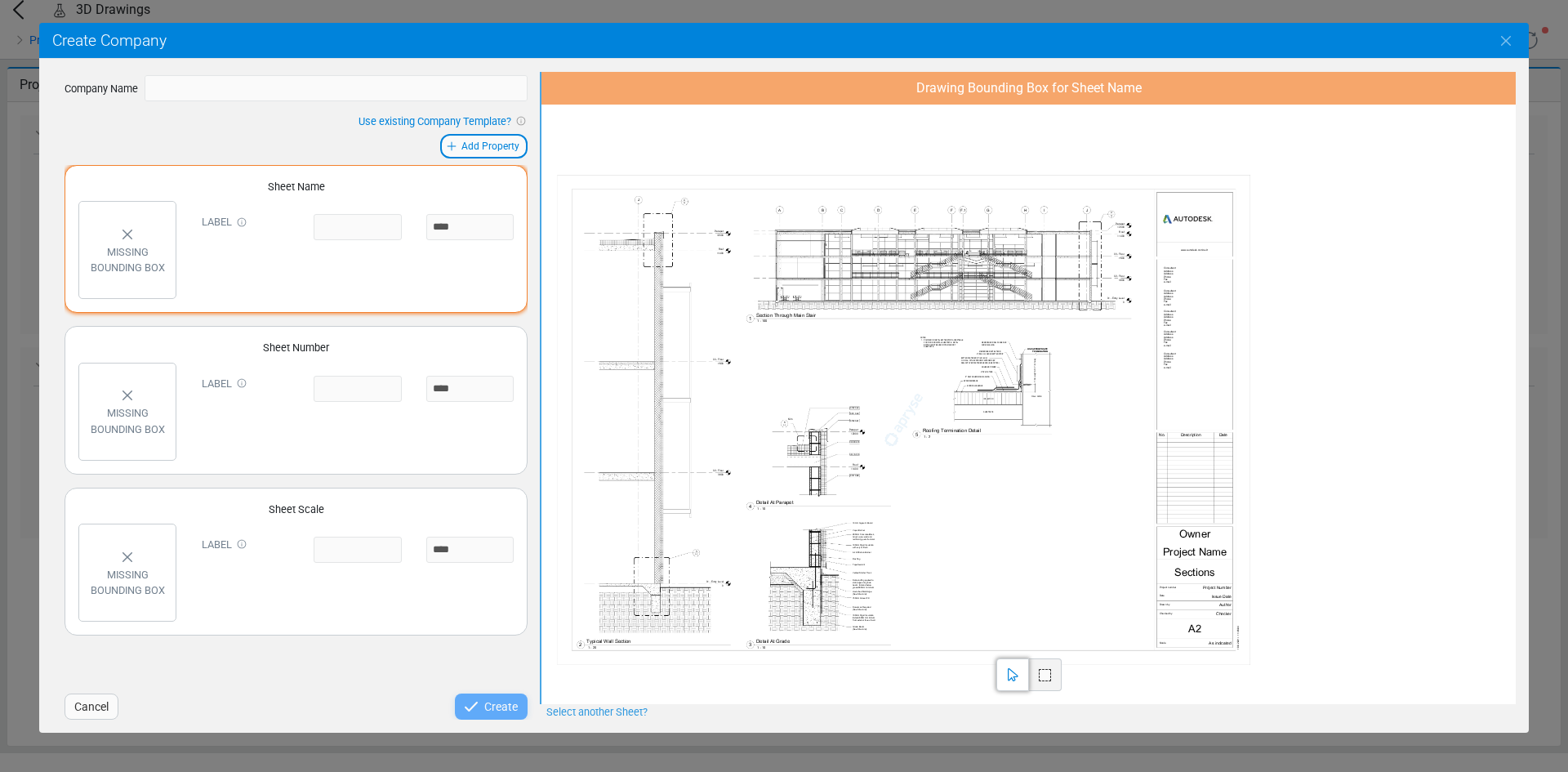
click at [105, 701] on span "Cancel" at bounding box center [92, 706] width 34 height 20
